Goal: Task Accomplishment & Management: Manage account settings

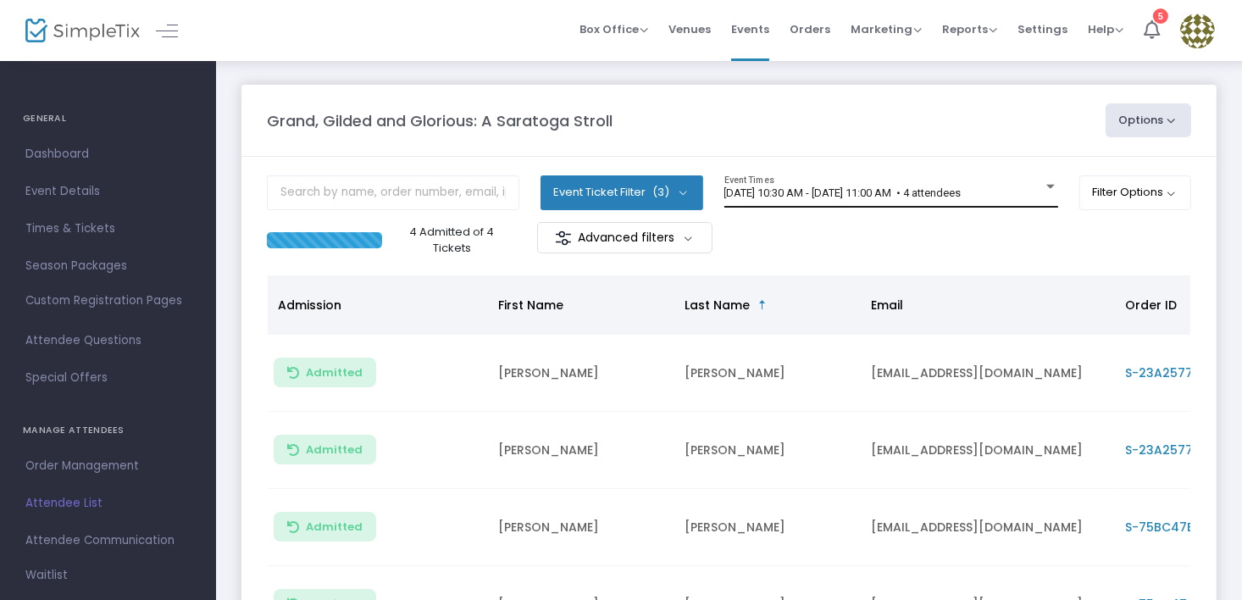
click at [1049, 183] on div at bounding box center [1050, 186] width 15 height 13
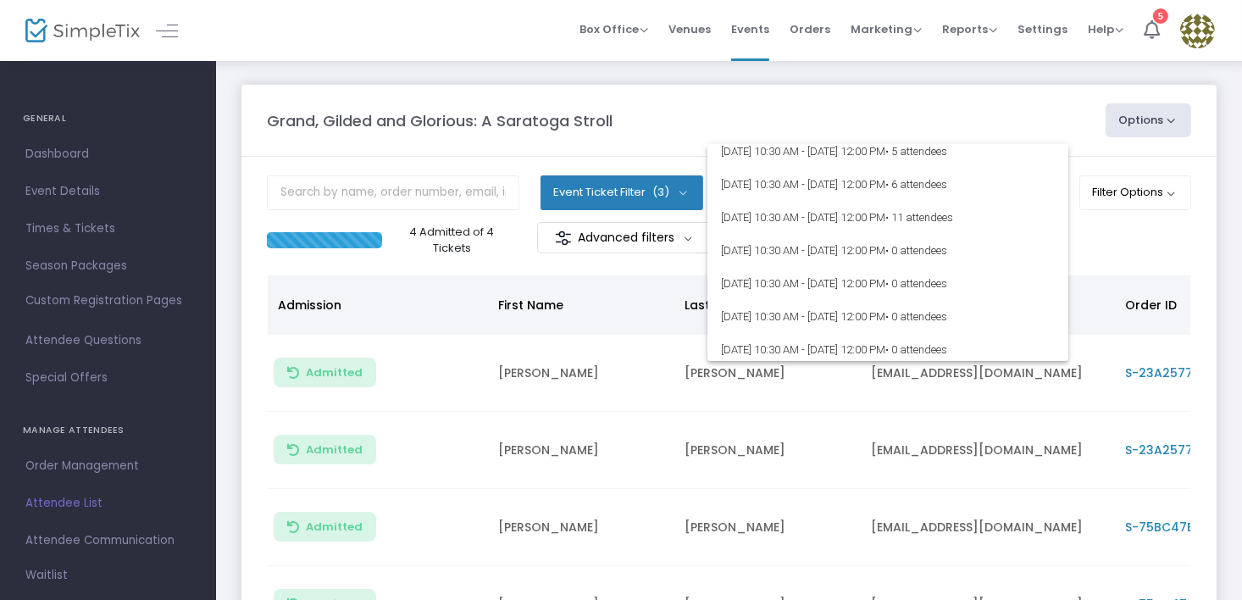
scroll to position [2033, 0]
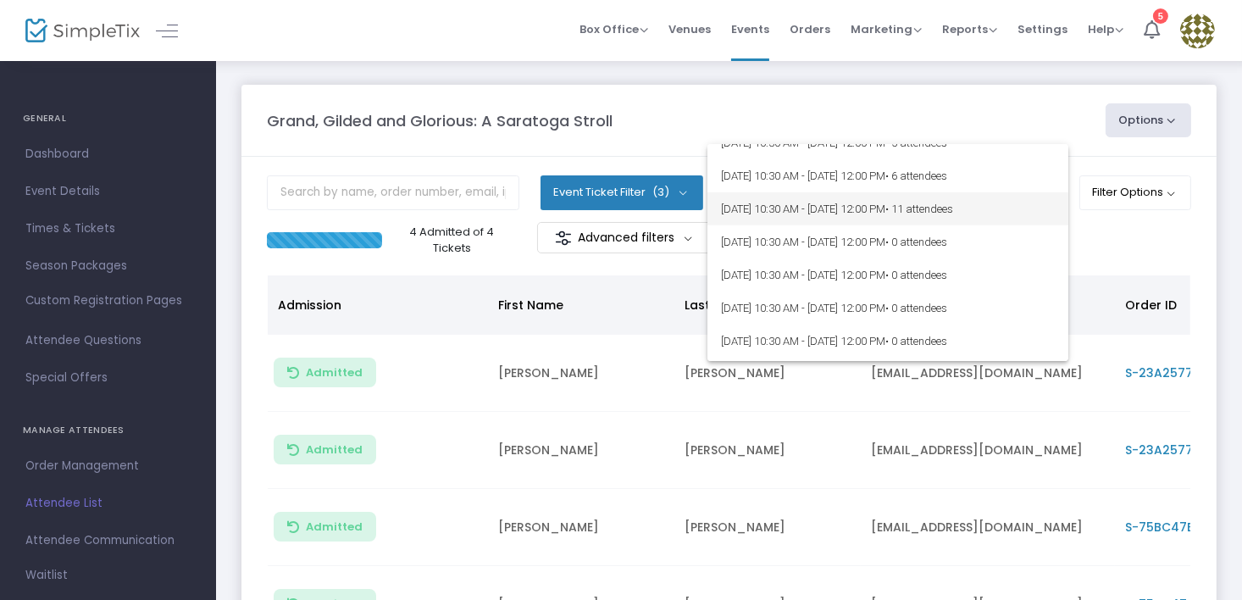
click at [857, 208] on span "9/13/2025 @ 10:30 AM - 9/13/2025 @ 12:00 PM • 11 attendees" at bounding box center [888, 208] width 334 height 33
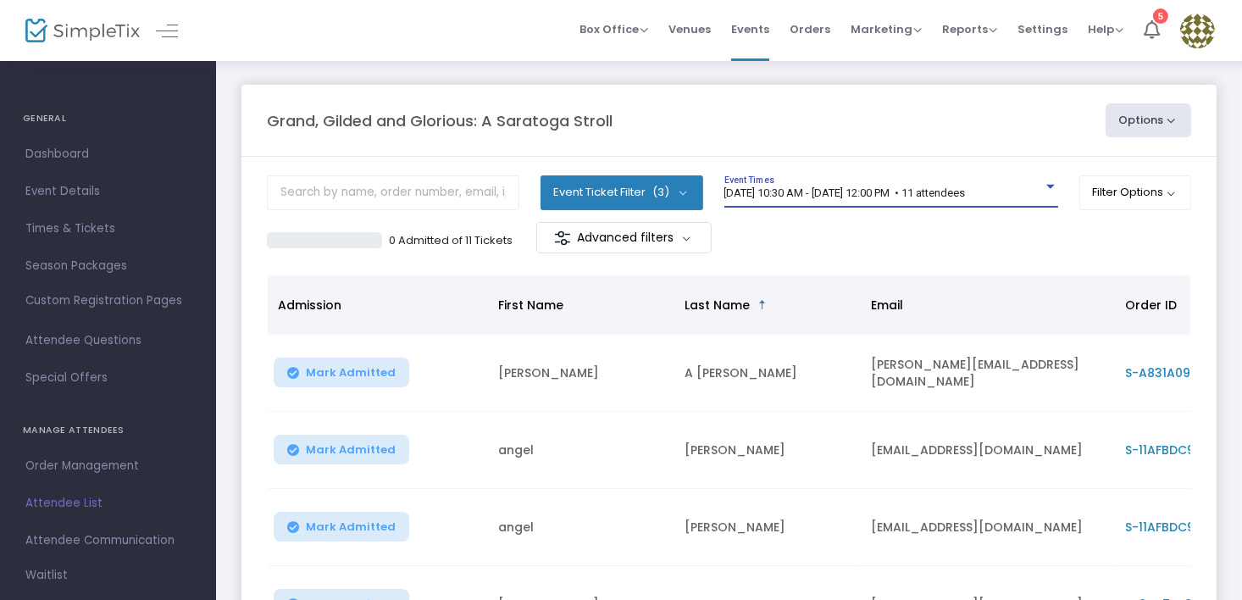
click at [1146, 119] on button "Options" at bounding box center [1149, 120] width 86 height 34
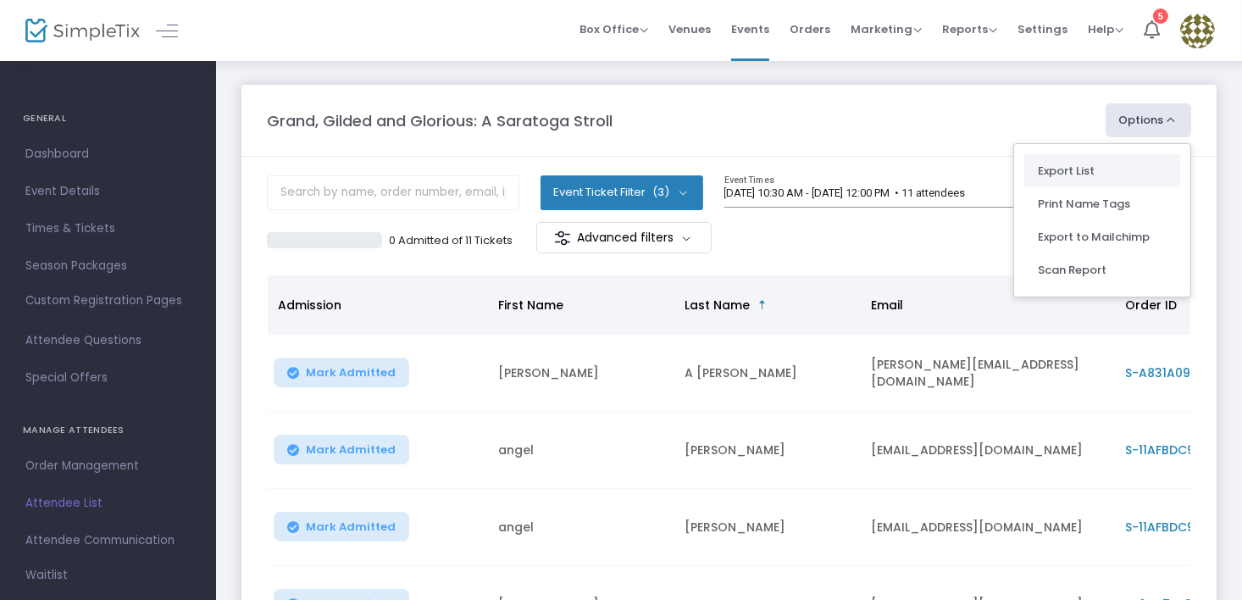
click at [1077, 169] on li "Export List" at bounding box center [1102, 170] width 156 height 33
radio input "false"
radio input "true"
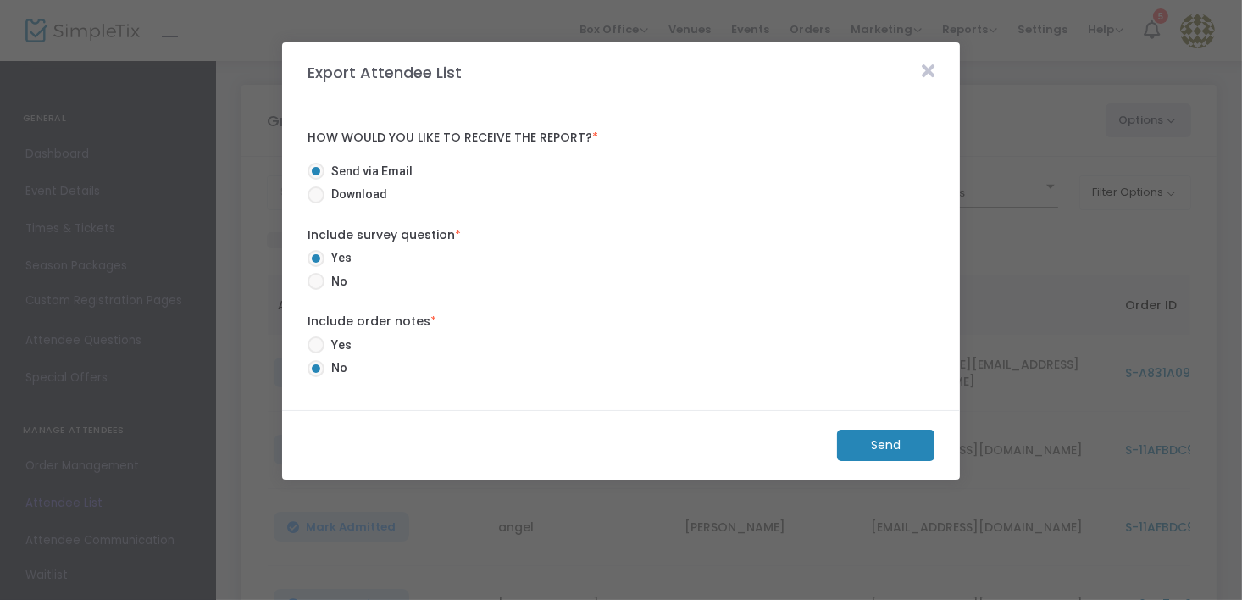
click at [905, 435] on m-button "Send" at bounding box center [885, 445] width 97 height 31
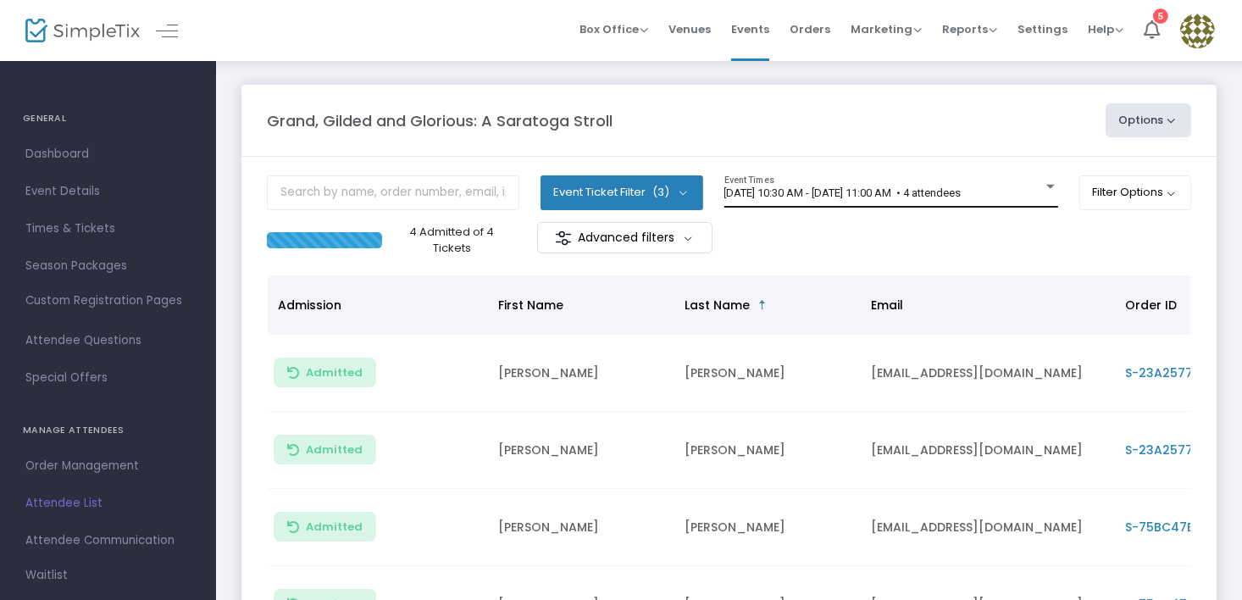
click at [1047, 188] on div at bounding box center [1050, 187] width 8 height 4
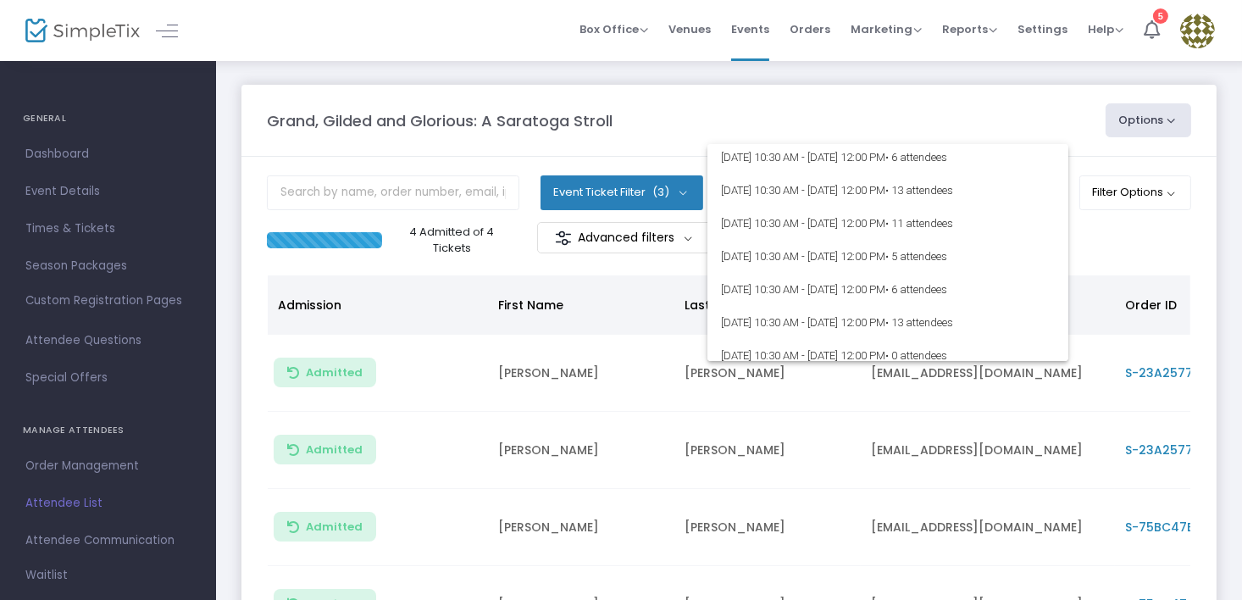
scroll to position [1949, 0]
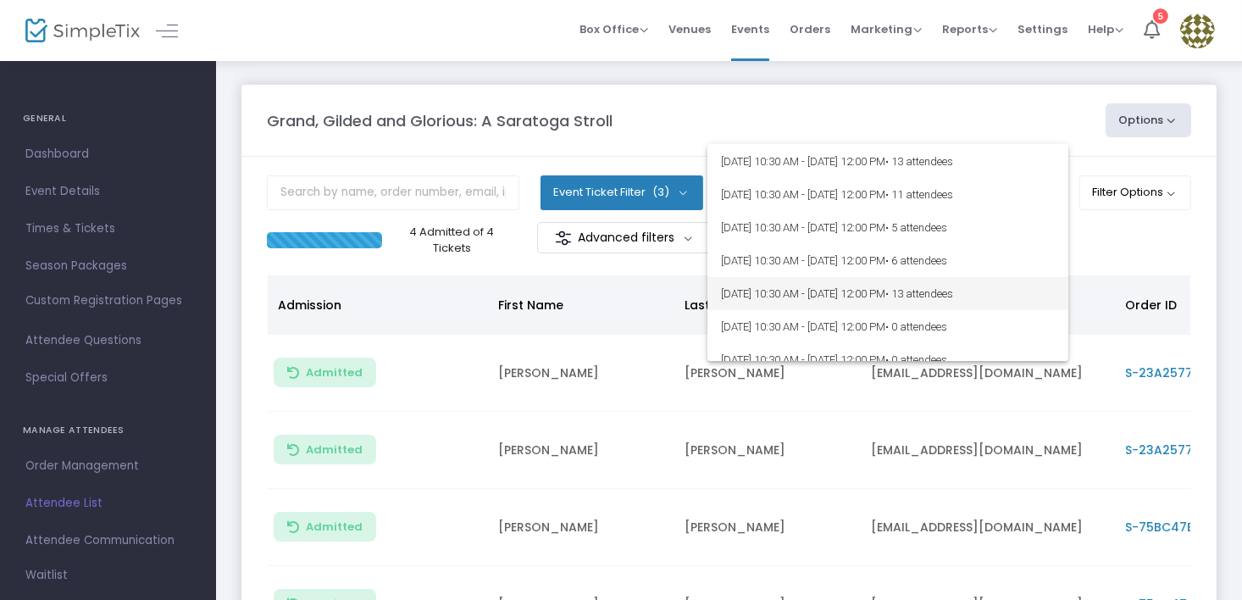
click at [892, 286] on span "[DATE] 10:30 AM - [DATE] 12:00 PM • 13 attendees" at bounding box center [888, 293] width 334 height 33
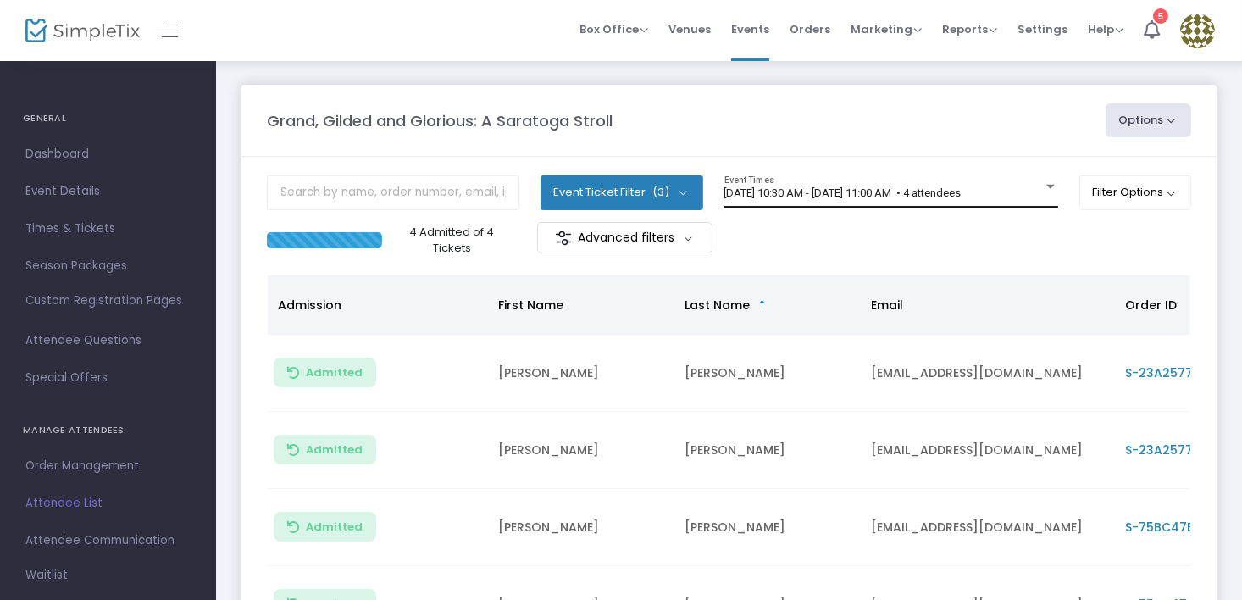
click at [1047, 186] on div at bounding box center [1050, 187] width 8 height 4
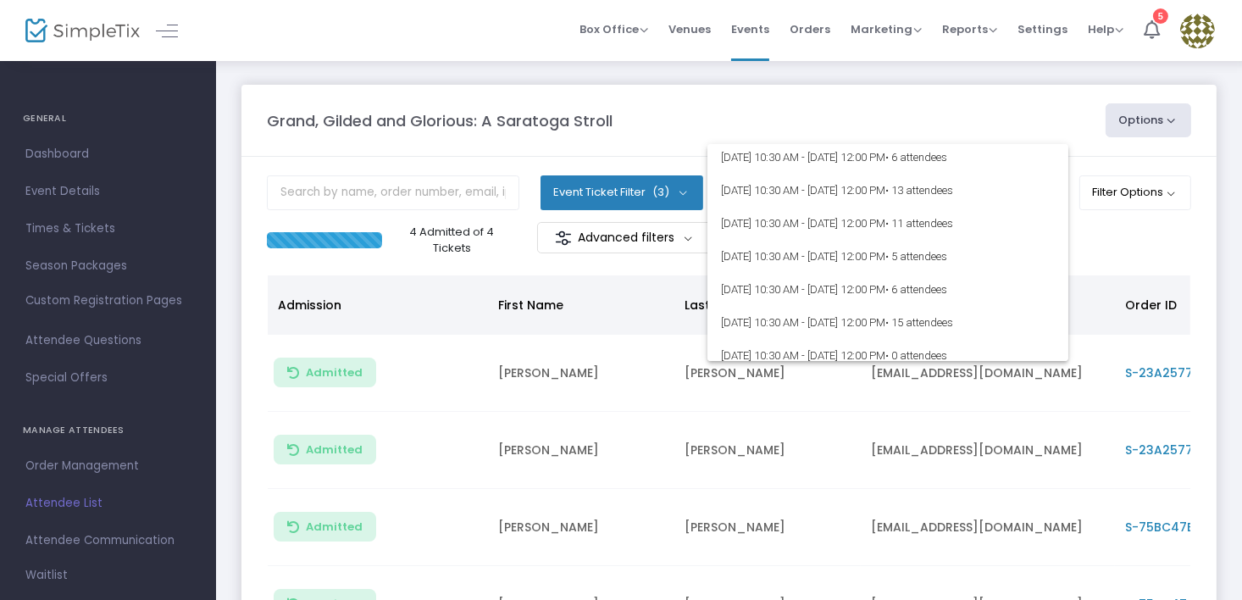
scroll to position [1949, 0]
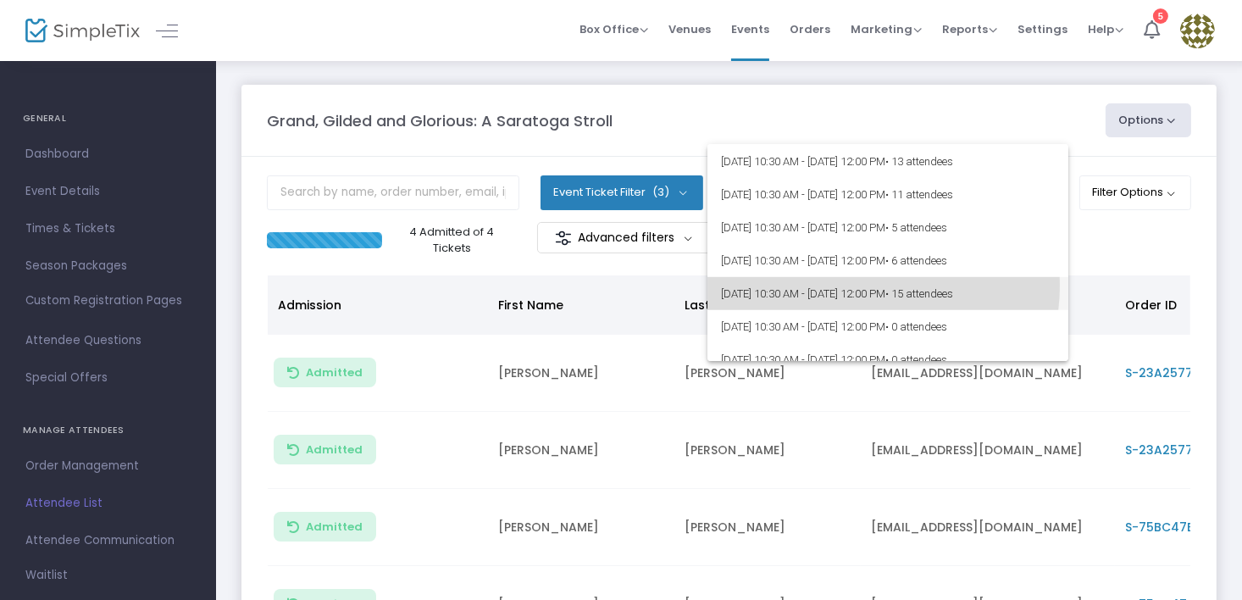
click at [869, 286] on span "[DATE] 10:30 AM - [DATE] 12:00 PM • 15 attendees" at bounding box center [888, 293] width 334 height 33
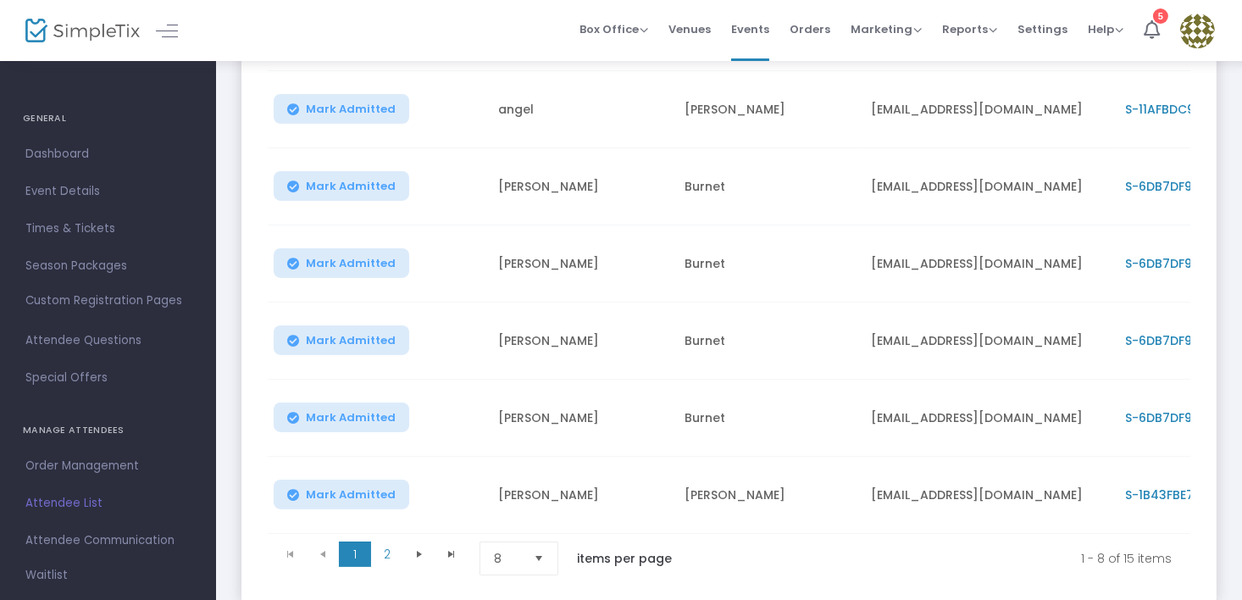
scroll to position [424, 0]
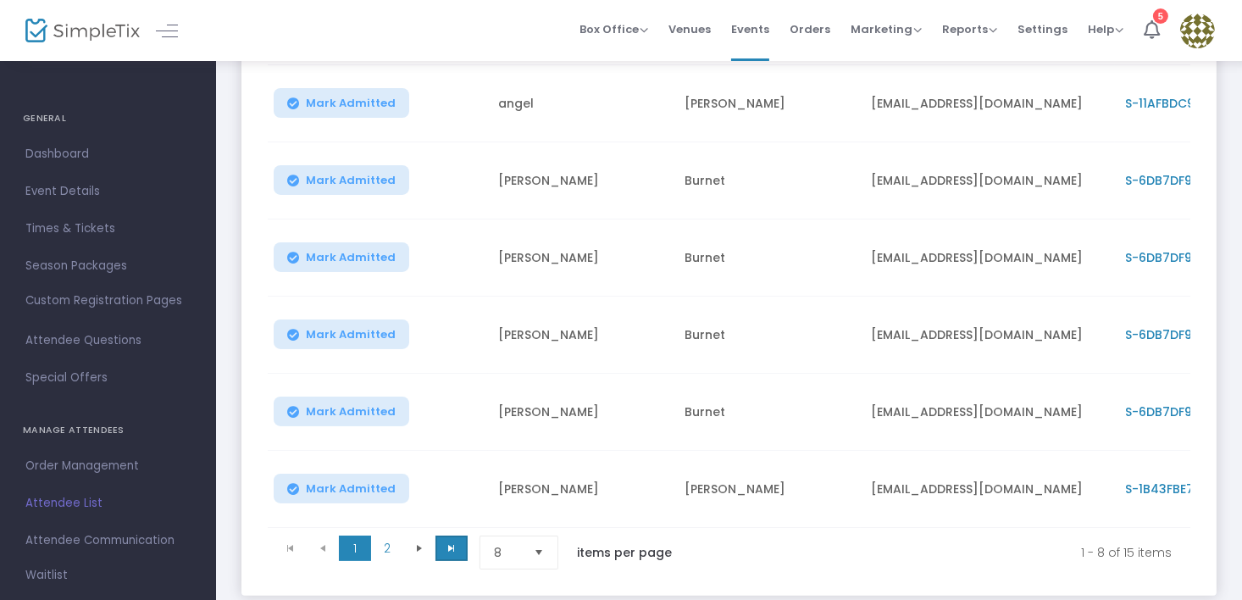
click at [449, 549] on span "Go to the last page" at bounding box center [452, 548] width 14 height 14
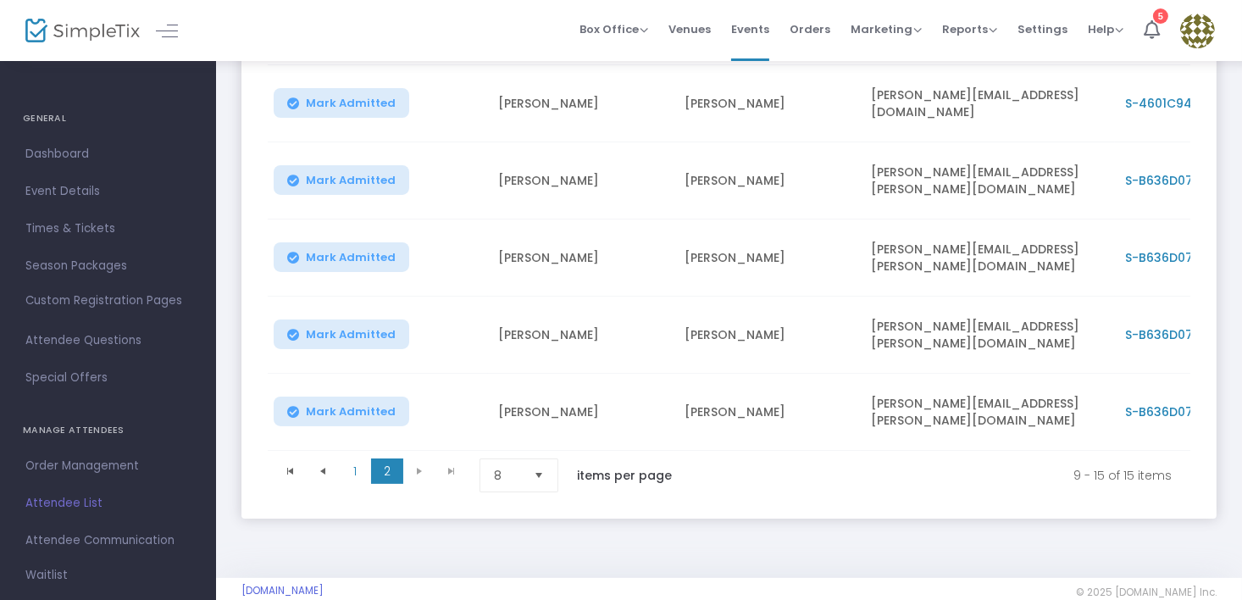
click at [418, 468] on kendo-pager-next-buttons at bounding box center [435, 475] width 64 height 34
click at [415, 468] on kendo-pager-next-buttons at bounding box center [435, 475] width 64 height 34
click at [321, 470] on span "Go to the previous page" at bounding box center [323, 471] width 14 height 14
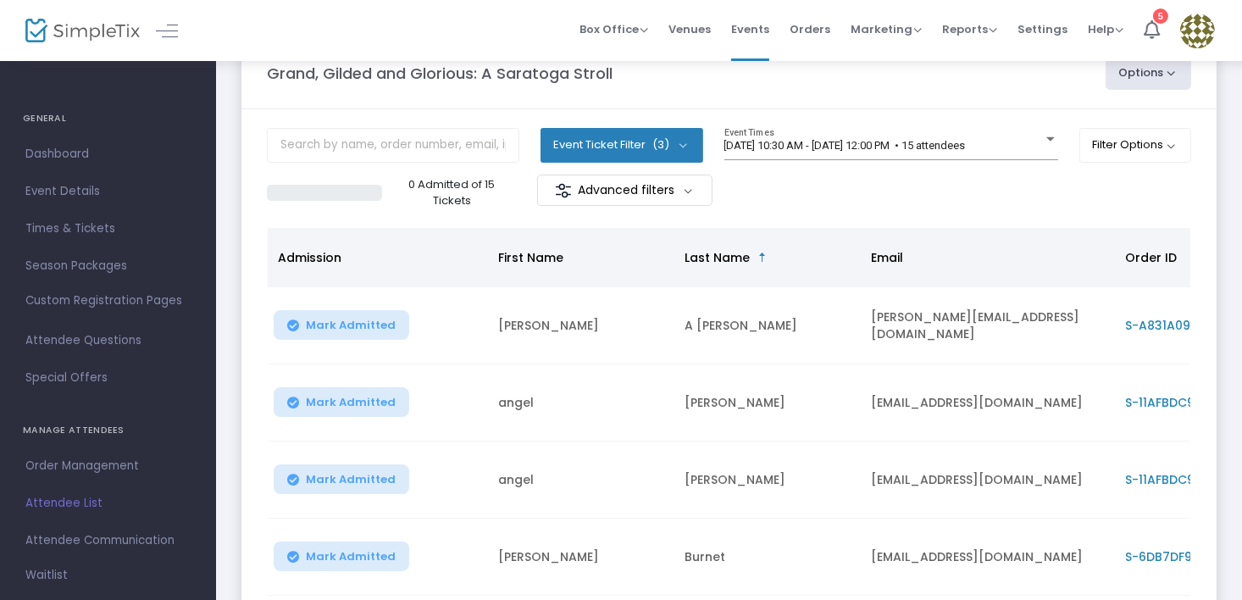
scroll to position [0, 0]
